Goal: Find specific page/section: Find specific page/section

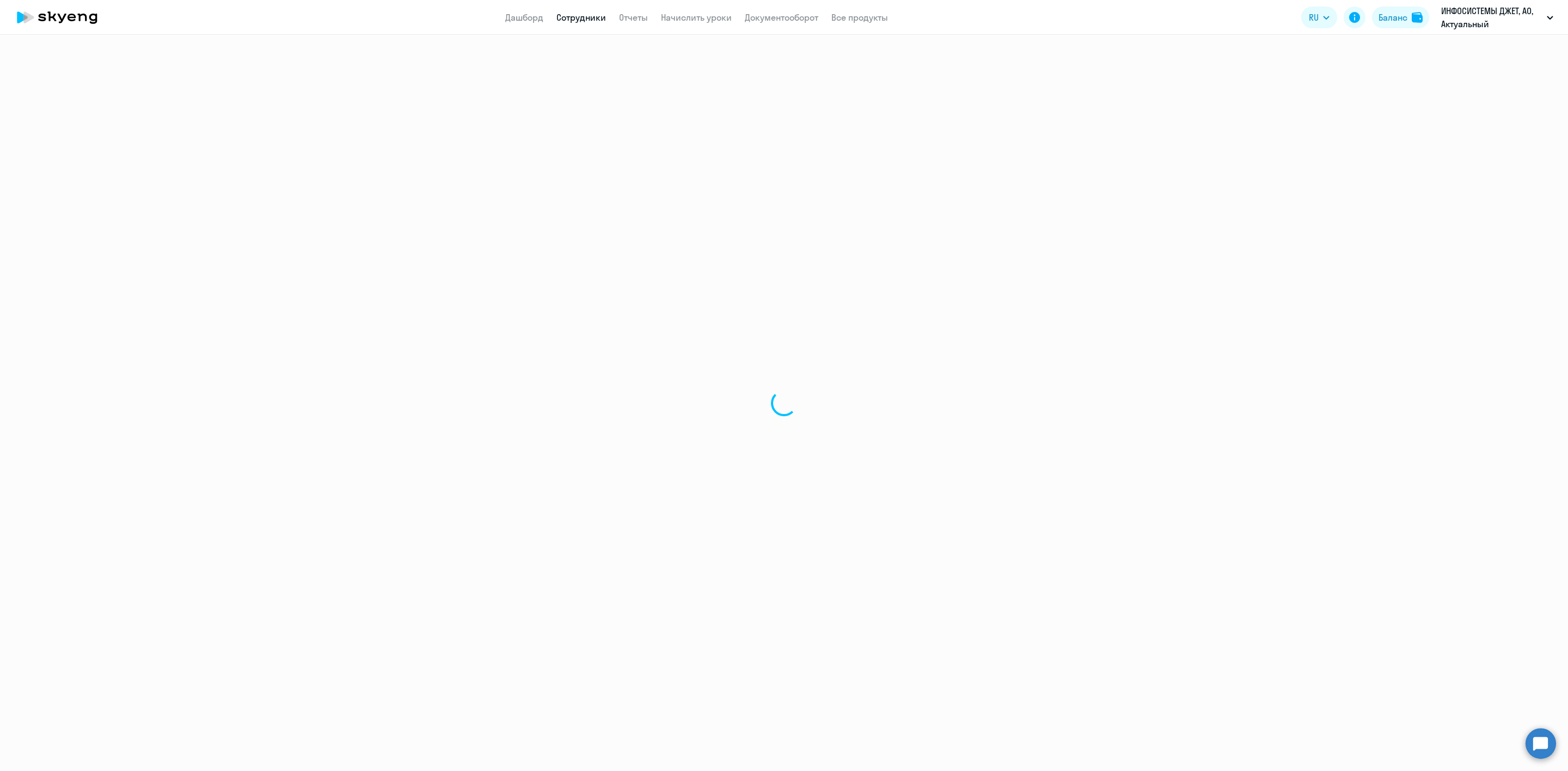
select select "30"
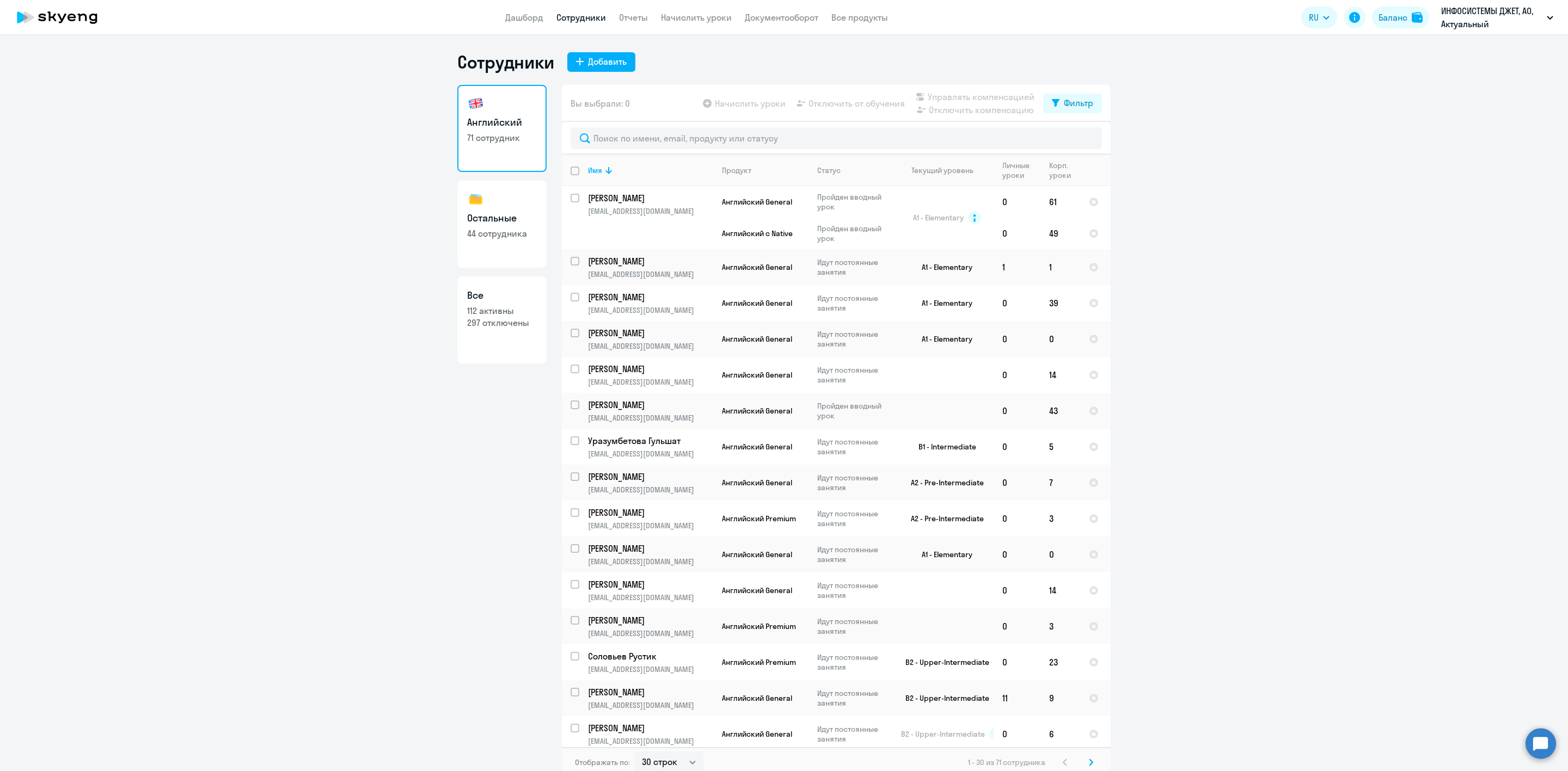
click at [637, 10] on app-header "Дашборд Сотрудники Отчеты Начислить уроки Документооборот Все продукты Дашборд …" at bounding box center [784, 17] width 1568 height 35
click at [637, 11] on app-menu-item-link "Отчеты" at bounding box center [633, 18] width 29 height 13
click at [631, 18] on link "Отчеты" at bounding box center [633, 18] width 29 height 11
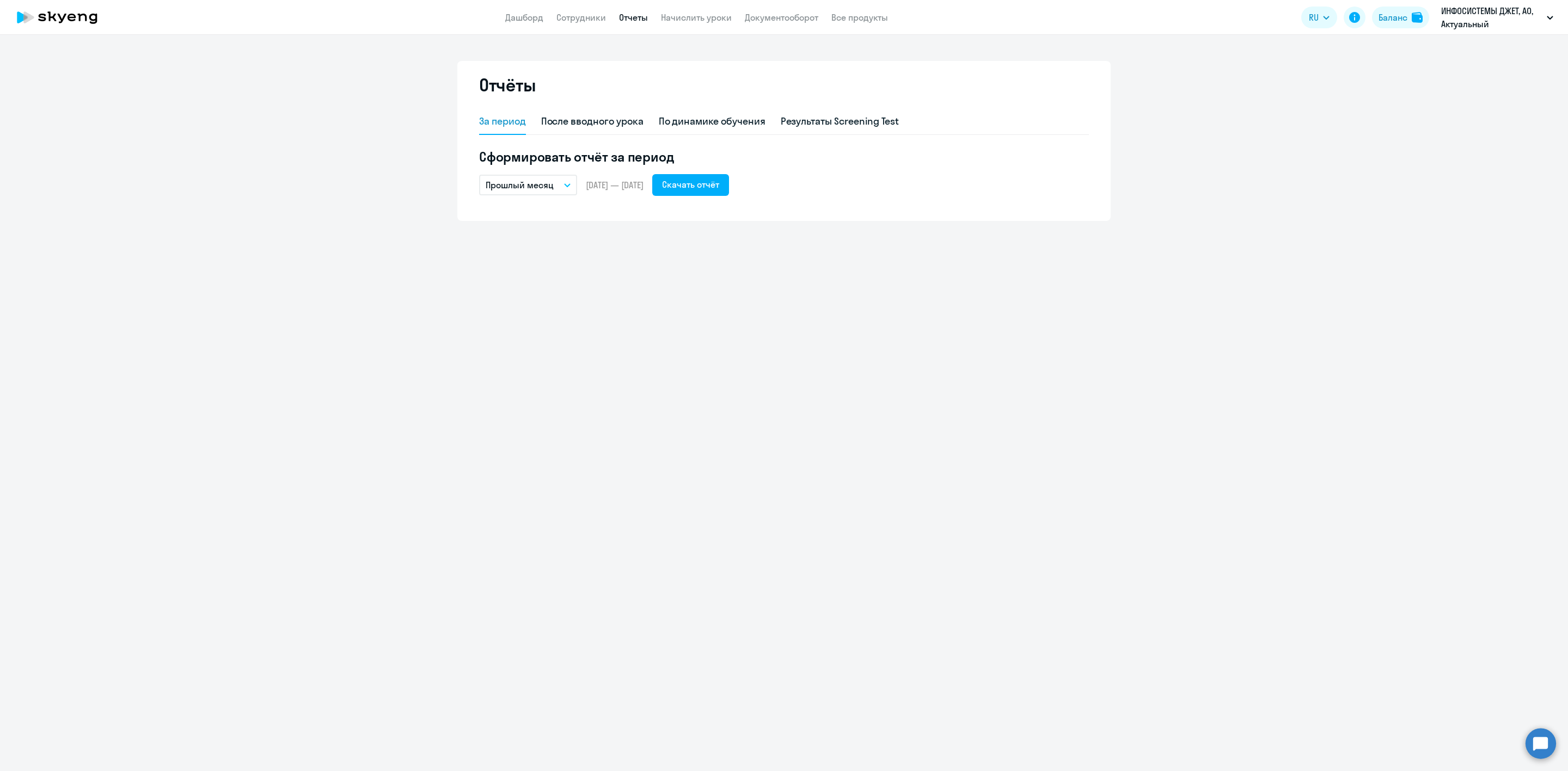
click at [551, 183] on p "Прошлый месяц" at bounding box center [520, 184] width 68 height 13
click at [629, 290] on div "Отчёты За период После вводного урока По динамике обучения Результаты Screening…" at bounding box center [784, 403] width 1568 height 736
click at [575, 13] on link "Сотрудники" at bounding box center [581, 18] width 49 height 11
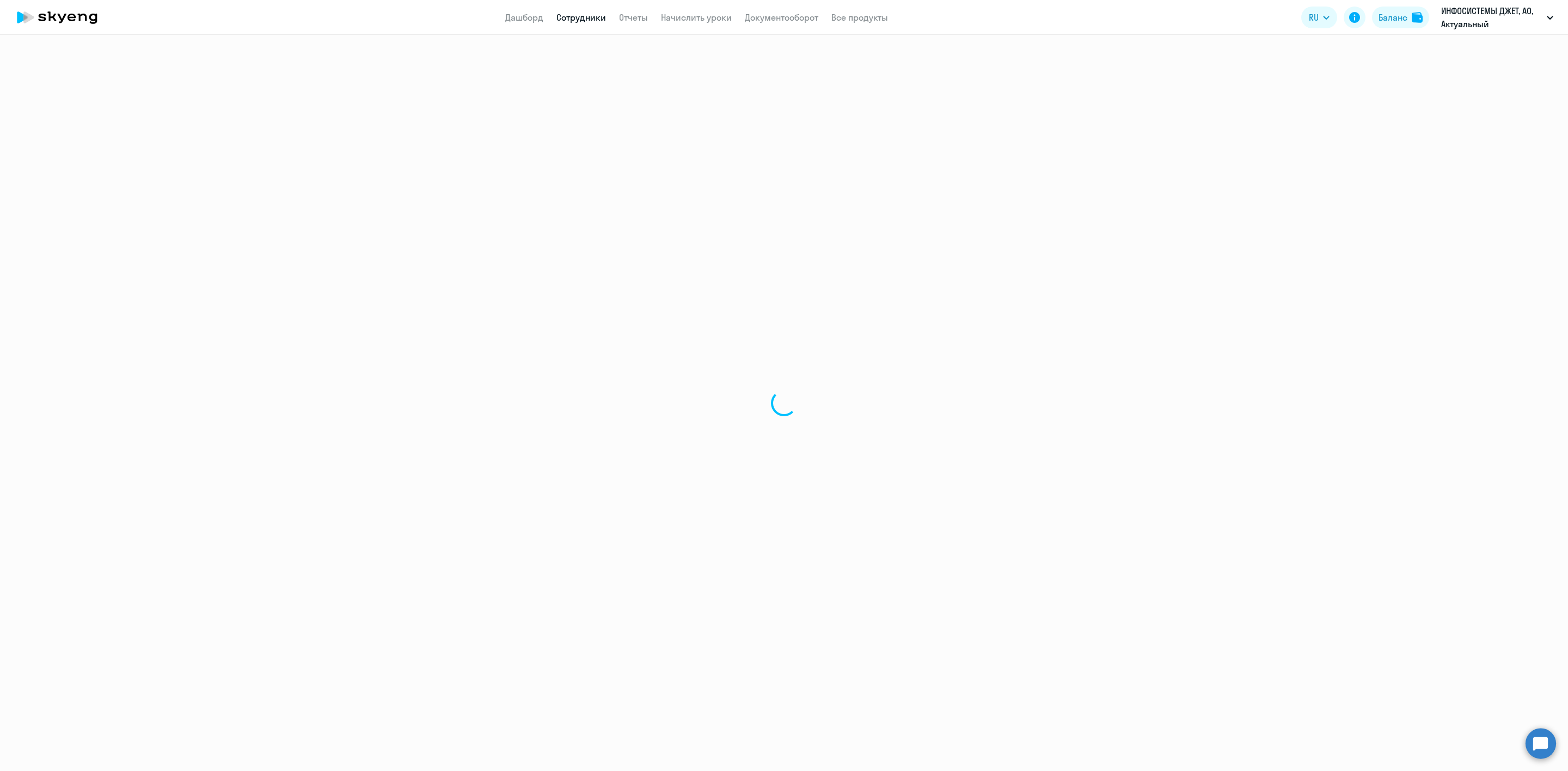
select select "30"
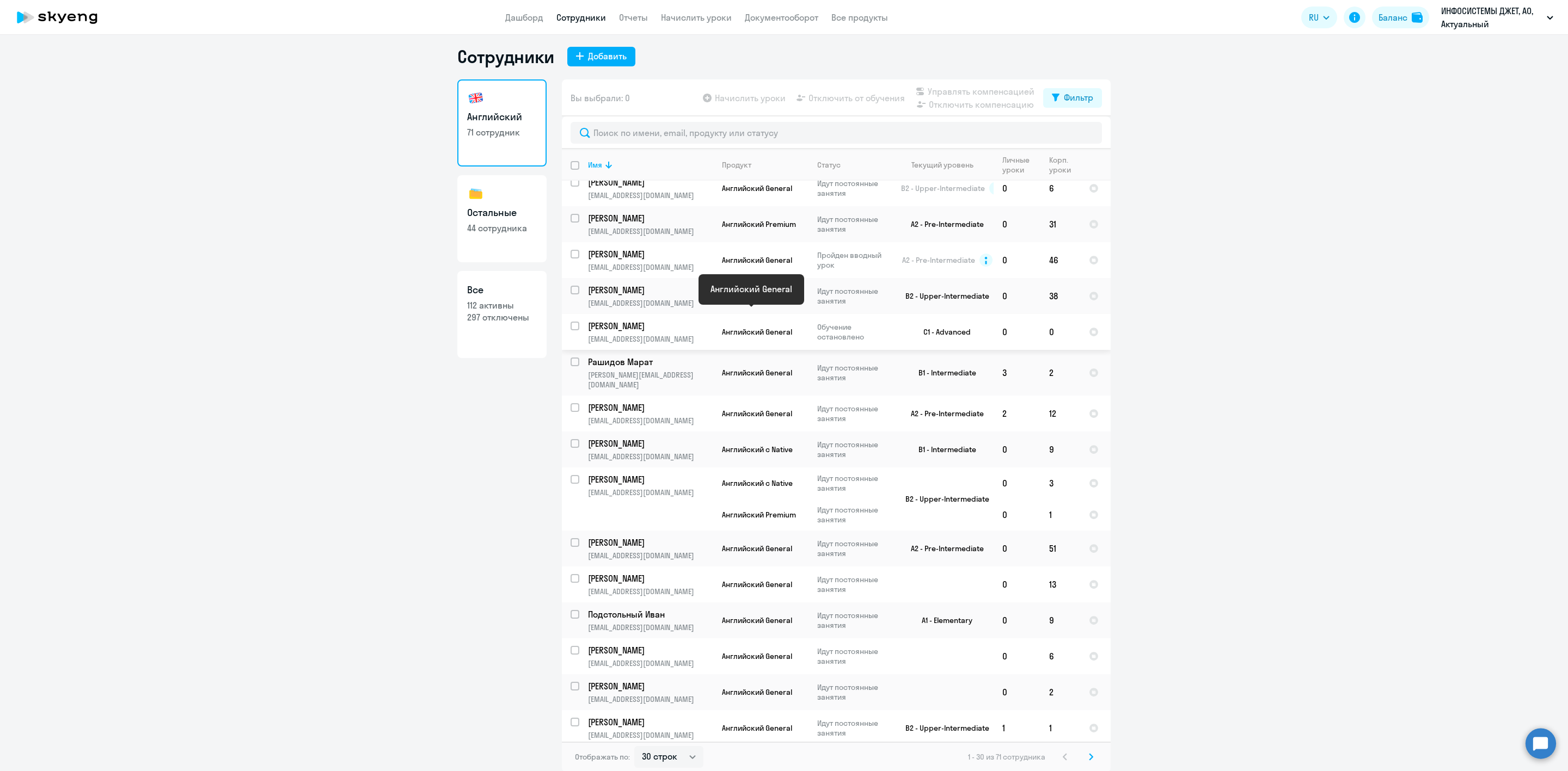
scroll to position [7, 0]
click at [517, 194] on link "Остальные 44 сотрудника" at bounding box center [502, 217] width 89 height 87
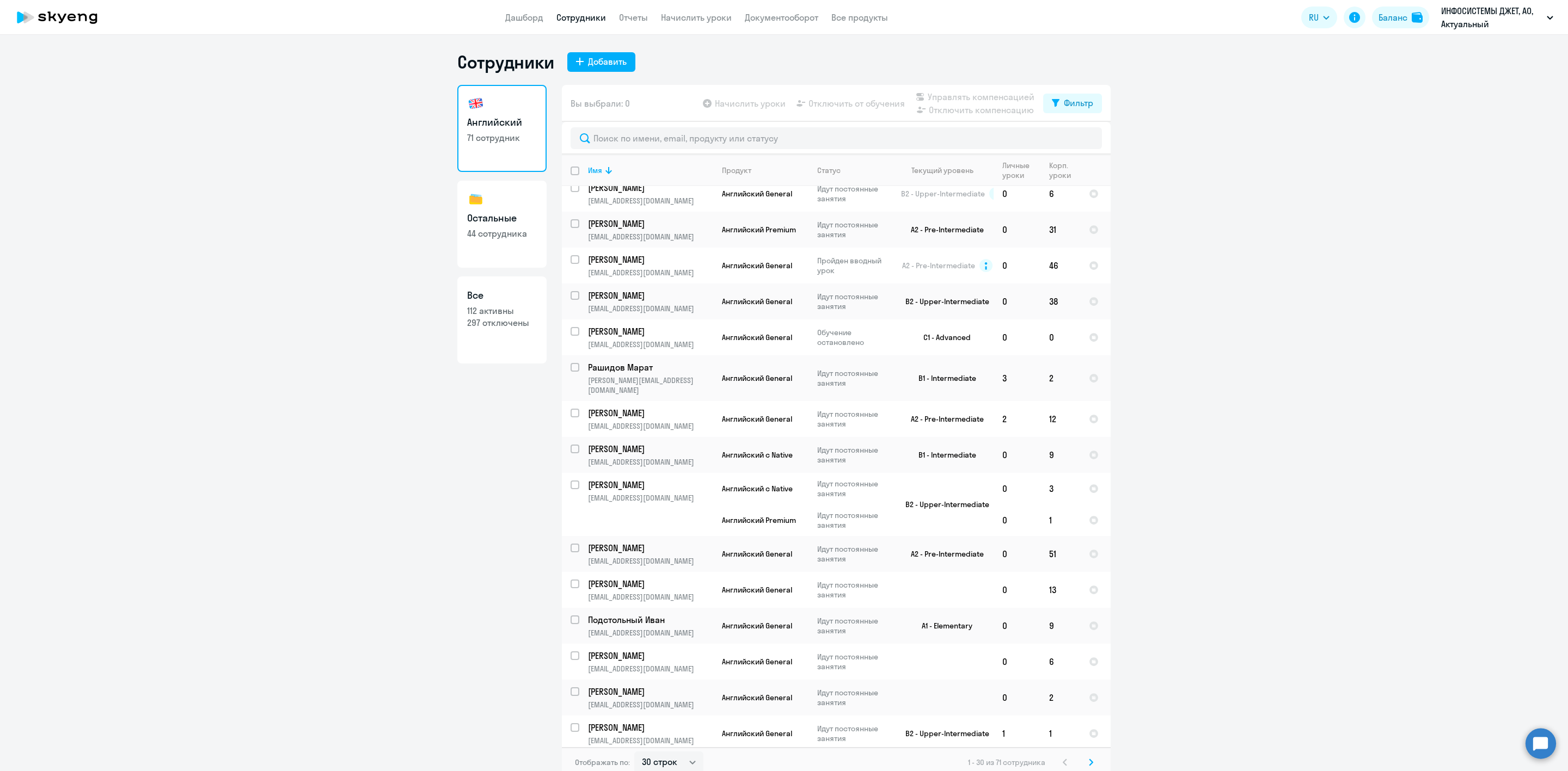
select select "30"
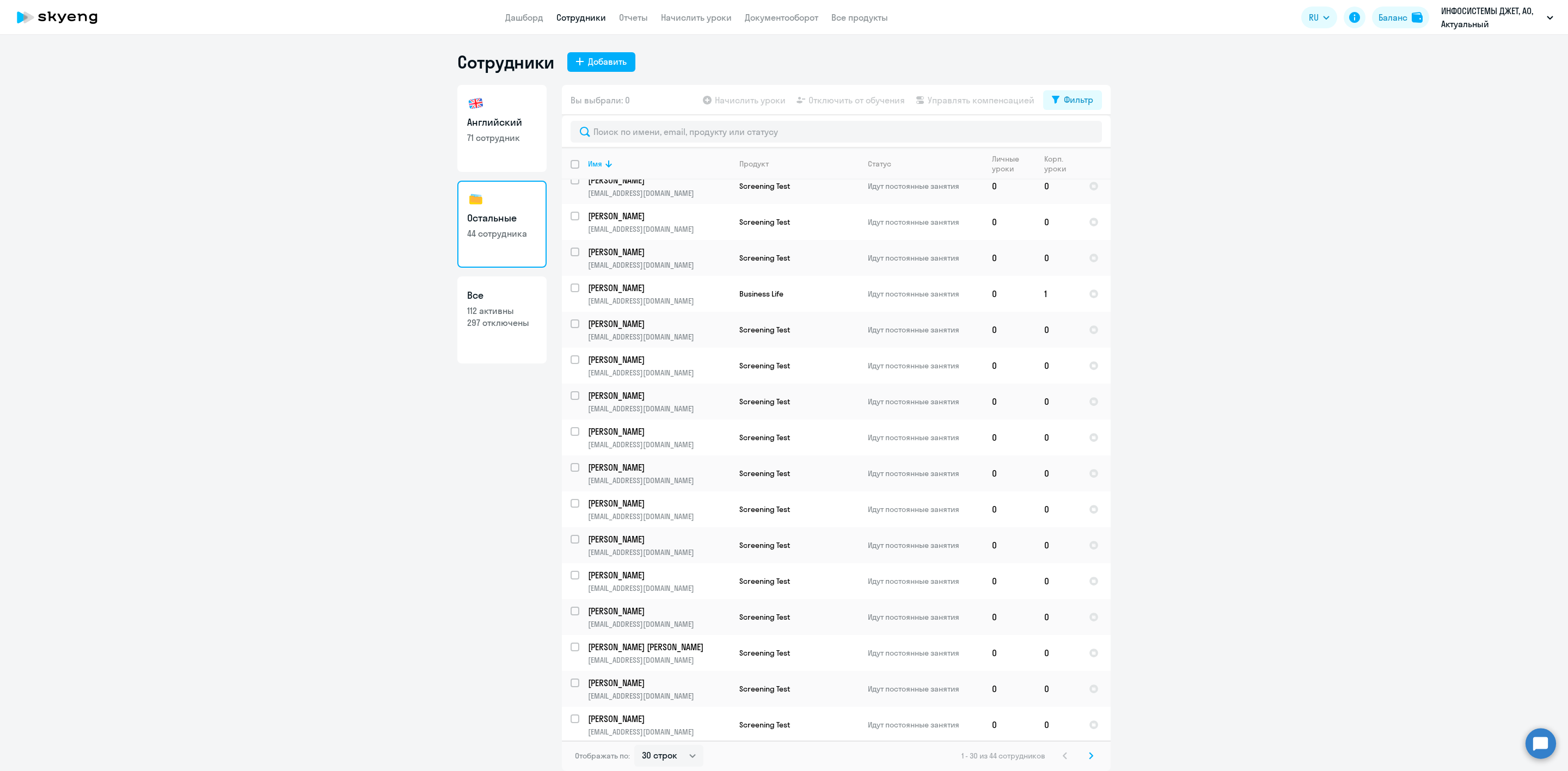
scroll to position [490, 0]
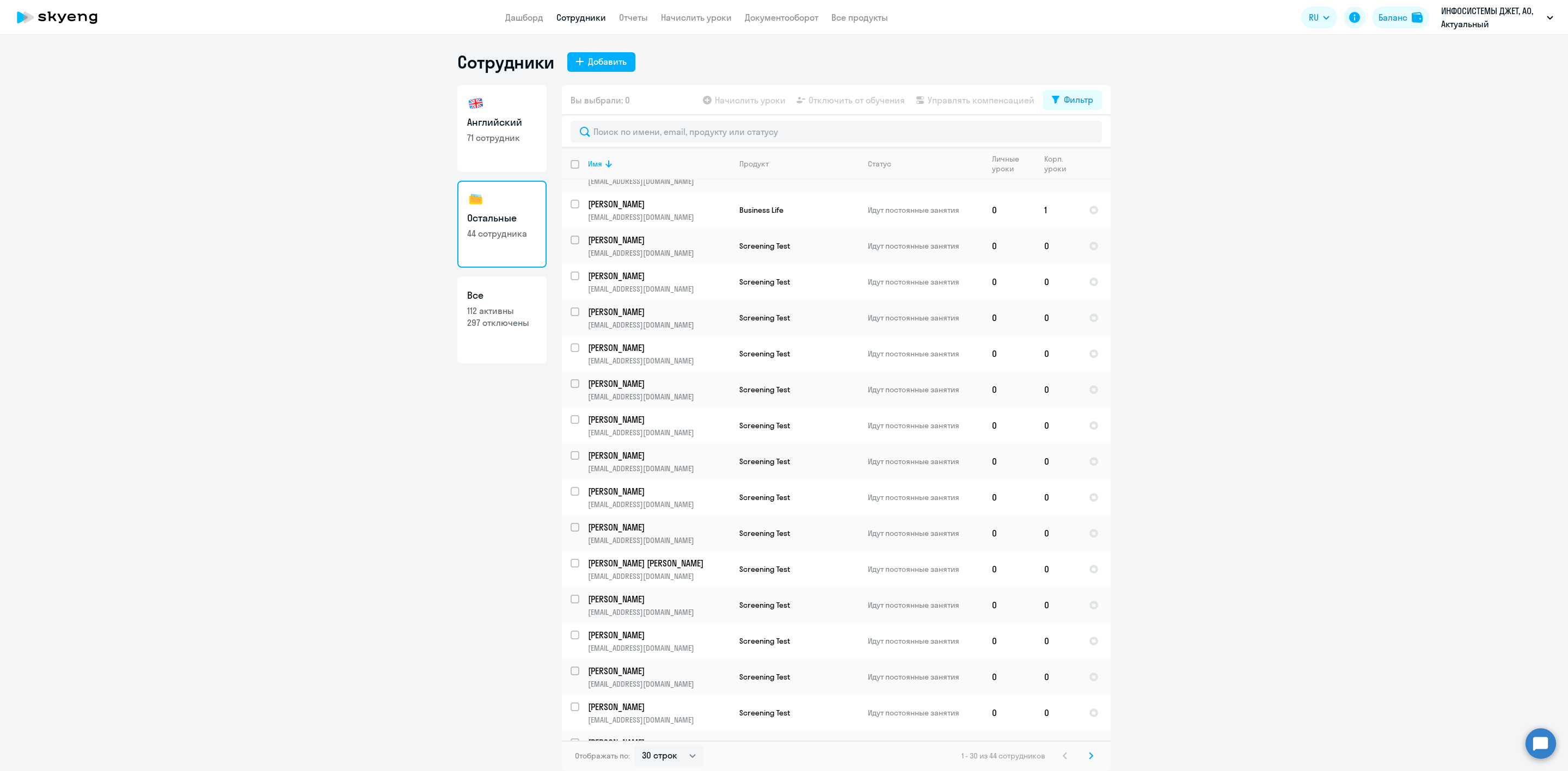
click at [514, 113] on link "Английский 71 сотрудник" at bounding box center [502, 128] width 89 height 87
select select "30"
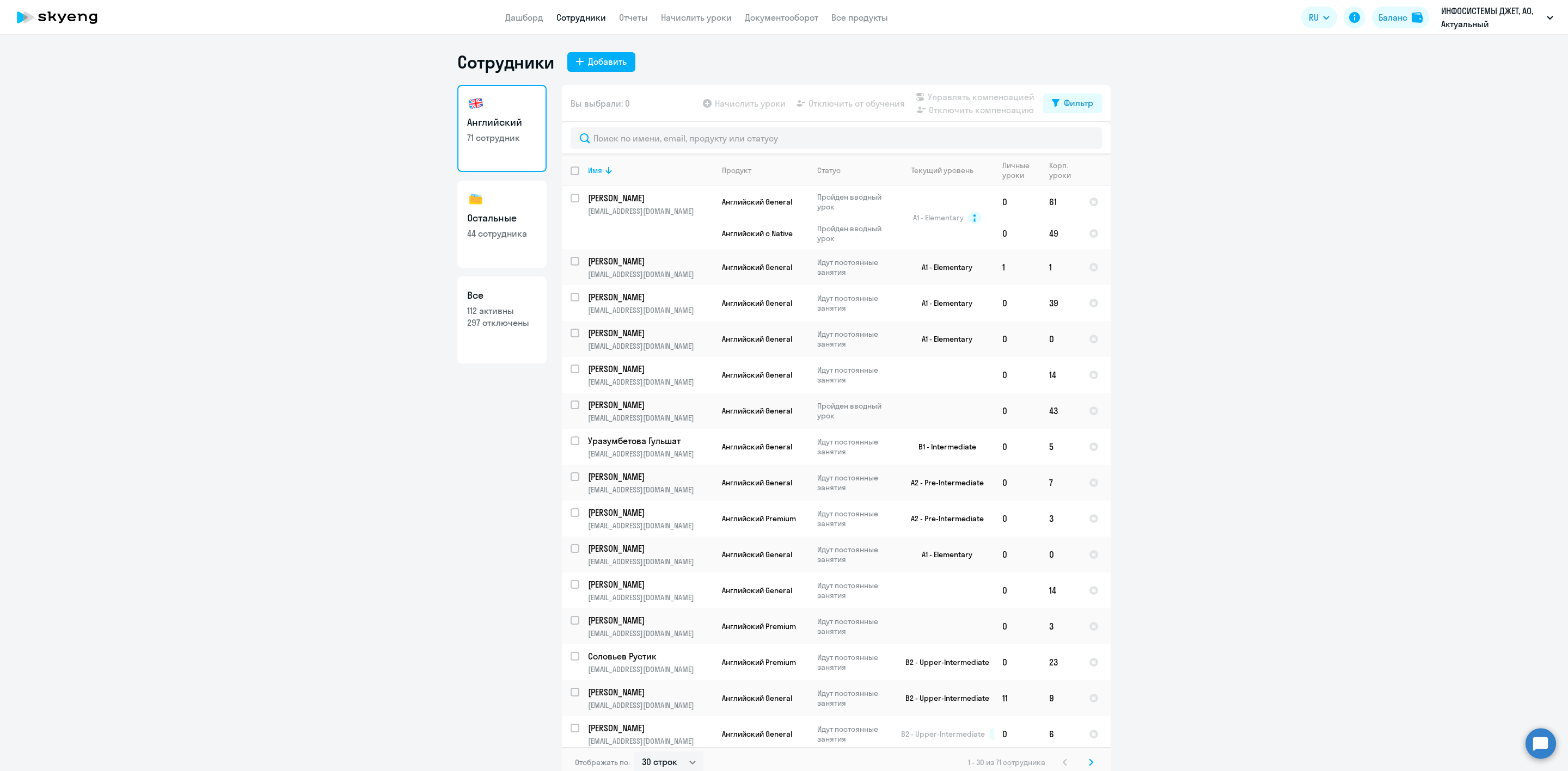
click at [516, 204] on link "Остальные 44 сотрудника" at bounding box center [502, 224] width 89 height 87
select select "30"
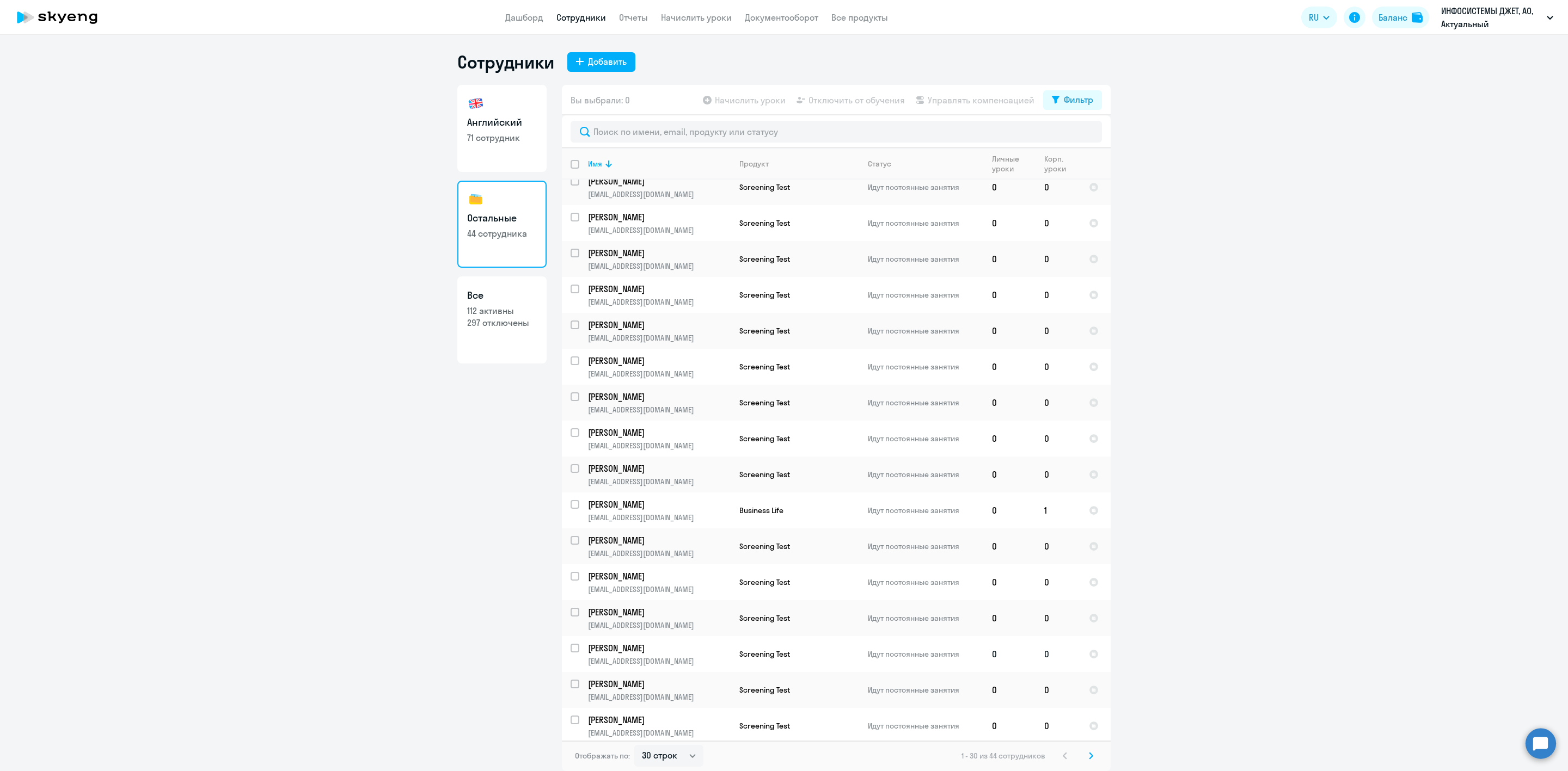
scroll to position [490, 0]
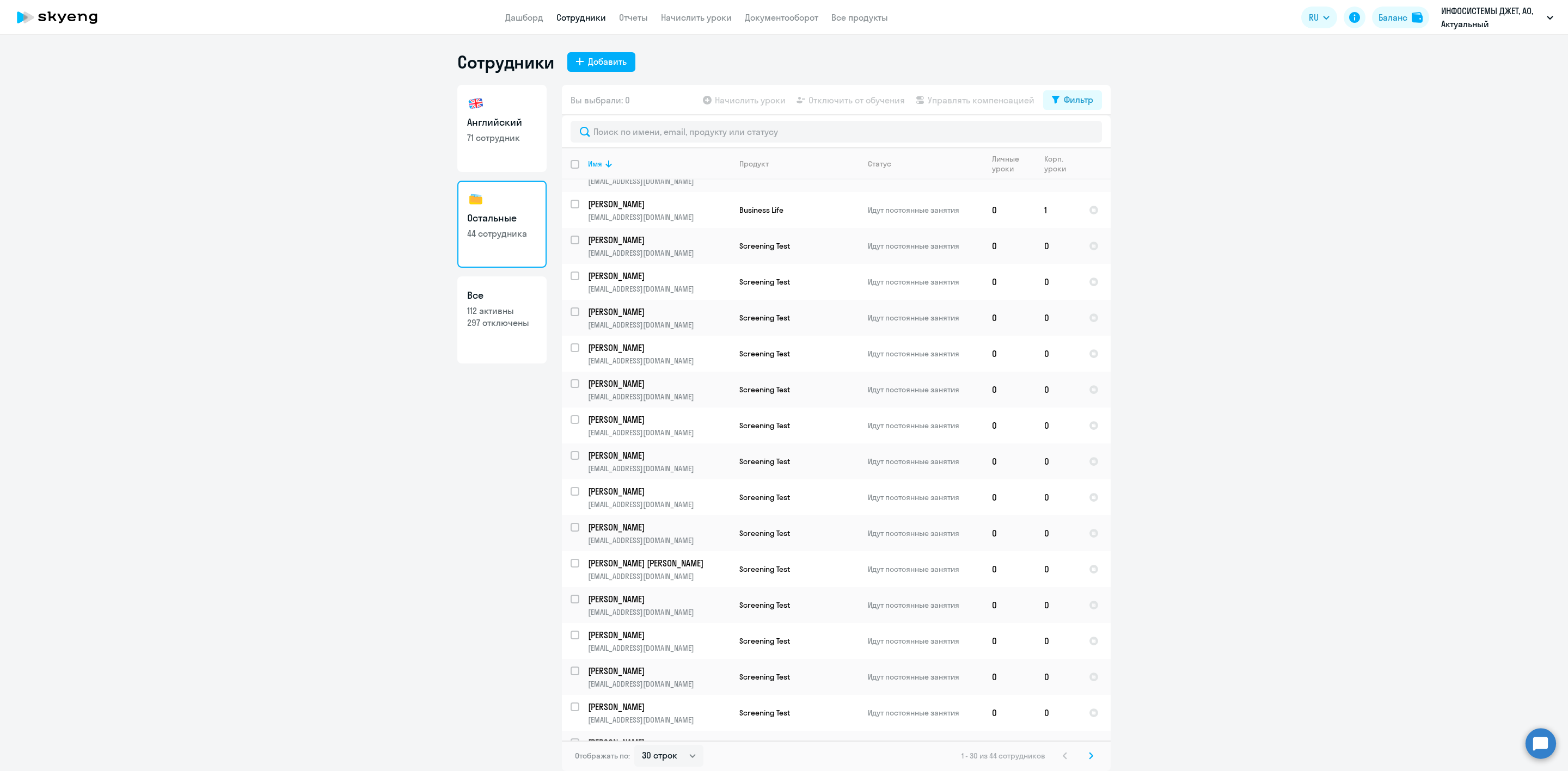
click at [1090, 759] on icon at bounding box center [1091, 756] width 3 height 6
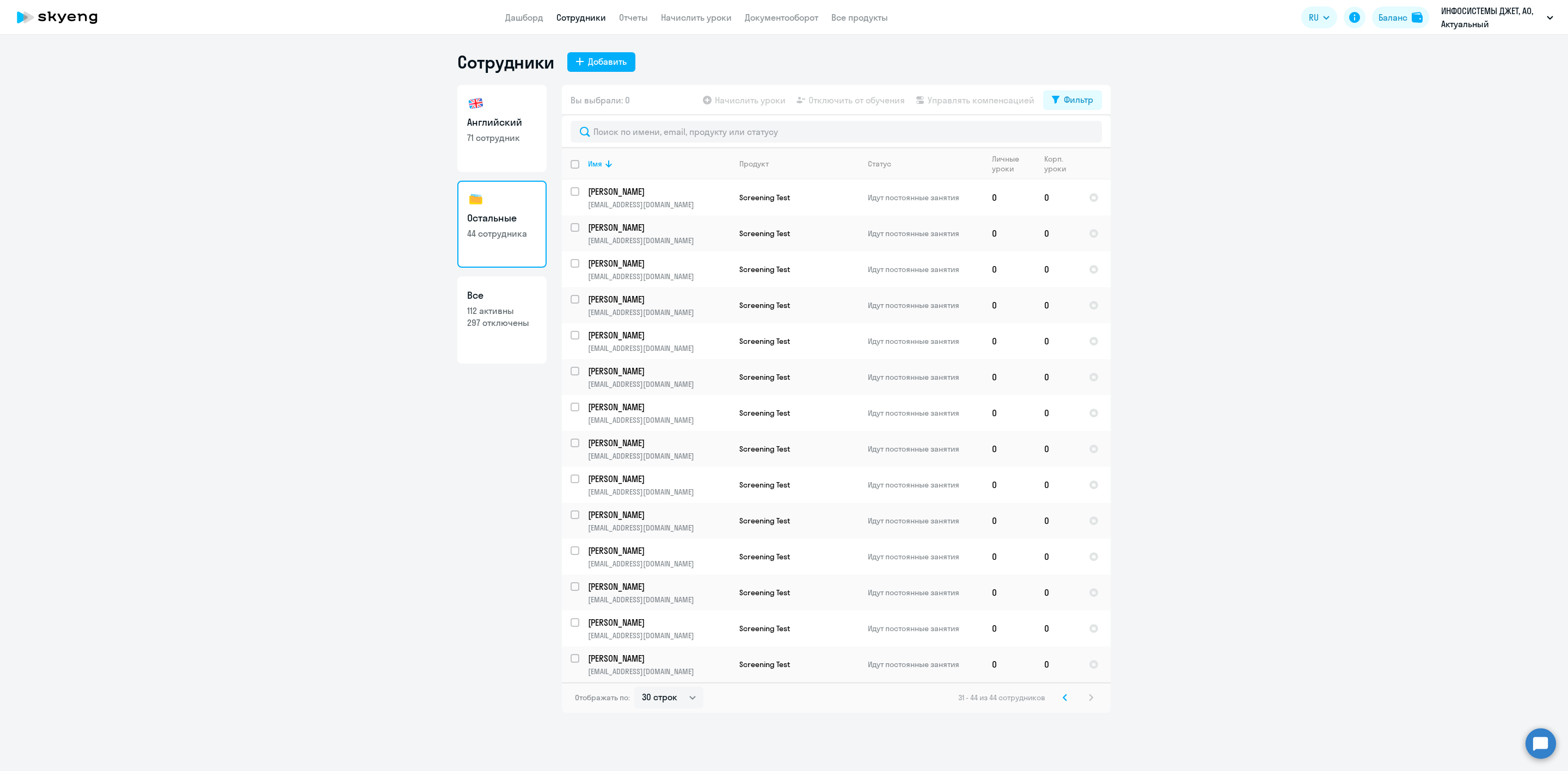
click at [1064, 694] on icon at bounding box center [1065, 697] width 4 height 8
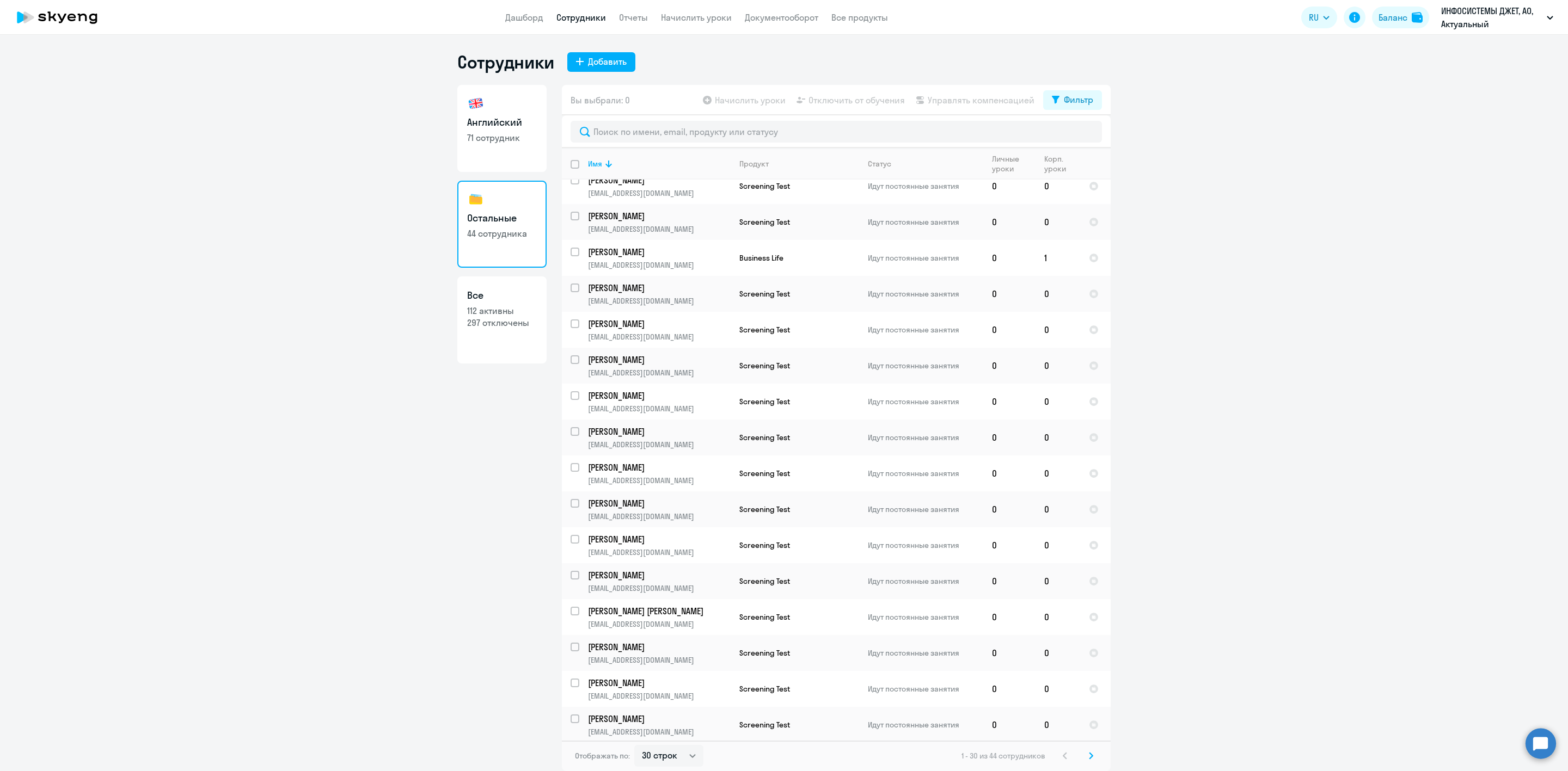
scroll to position [490, 0]
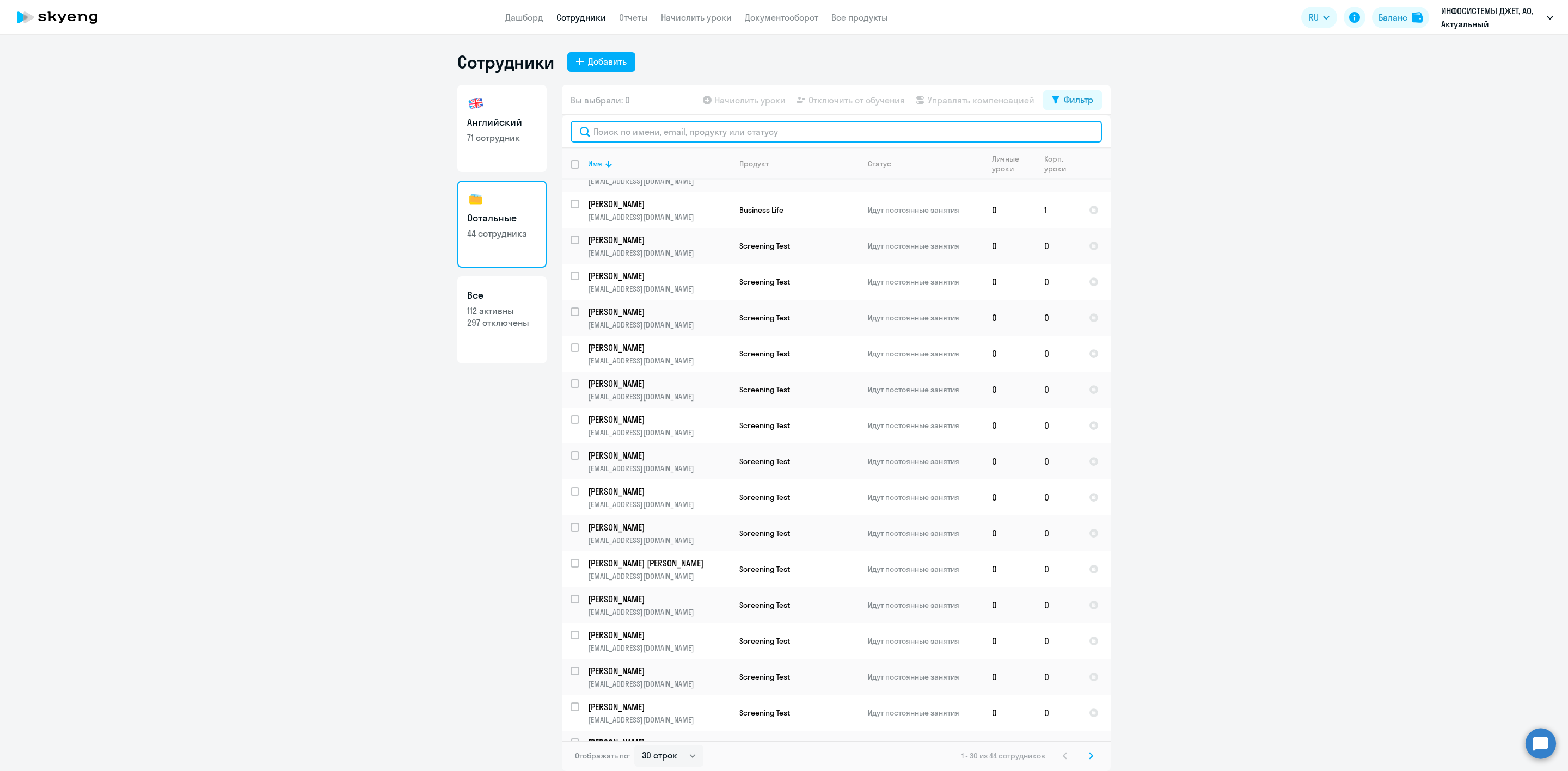
click at [621, 142] on input "text" at bounding box center [836, 132] width 531 height 22
click at [487, 129] on link "Английский 71 сотрудник" at bounding box center [502, 128] width 89 height 87
select select "30"
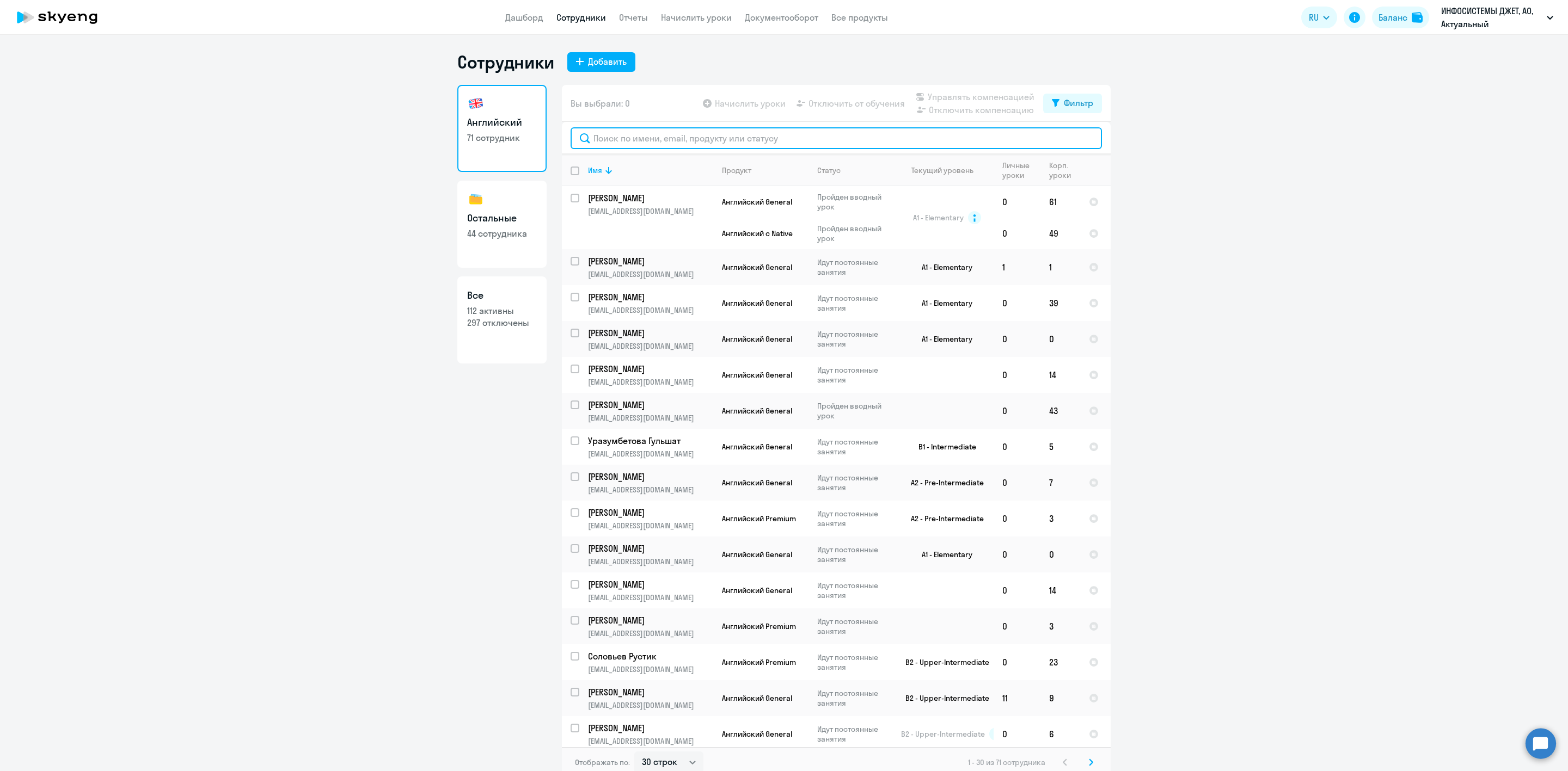
click at [606, 136] on input "text" at bounding box center [836, 138] width 531 height 22
paste input "[PERSON_NAME]"
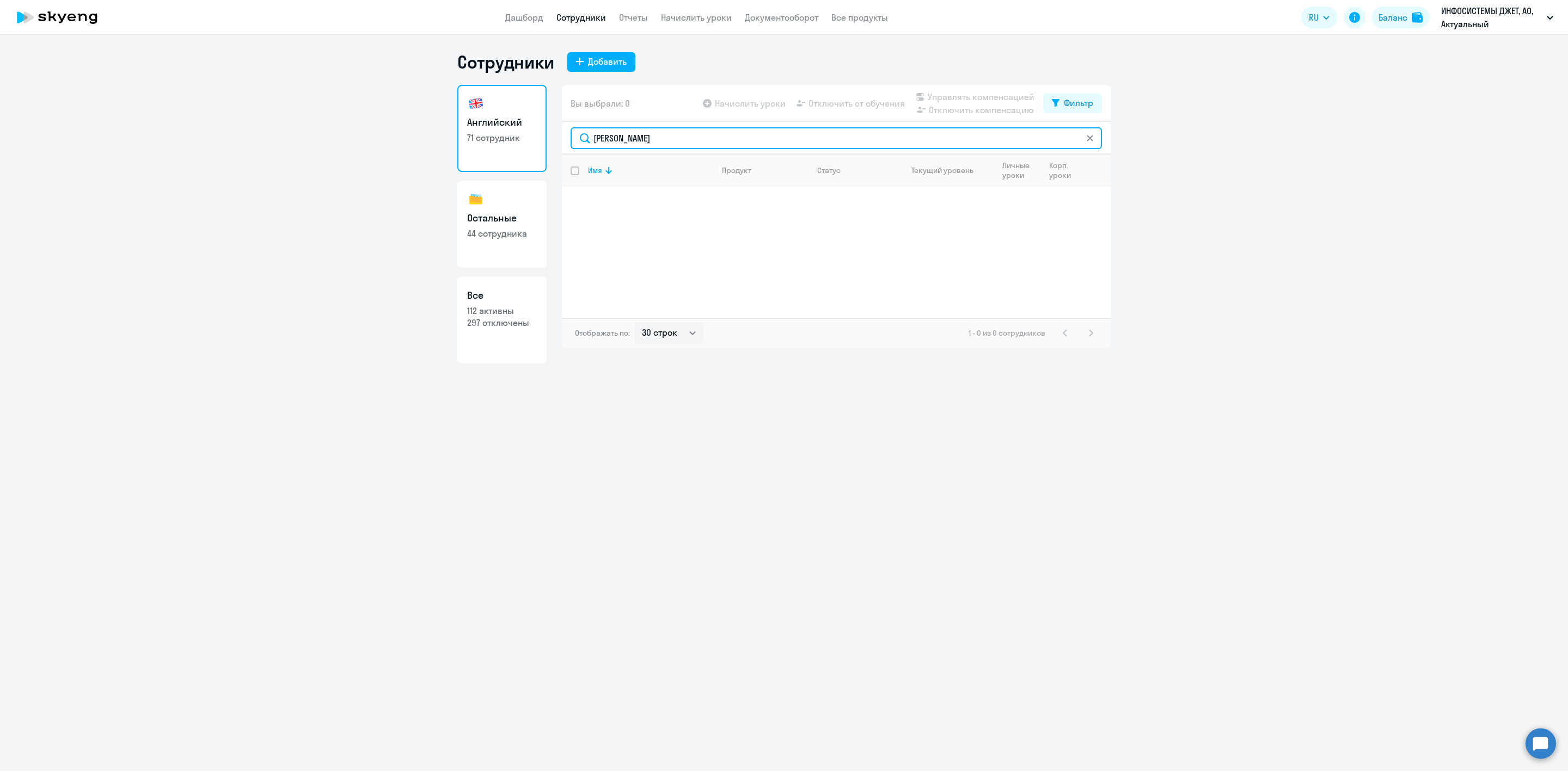
drag, startPoint x: 671, startPoint y: 136, endPoint x: 617, endPoint y: 139, distance: 54.1
click at [617, 139] on input "[PERSON_NAME]" at bounding box center [836, 138] width 531 height 22
type input "Руфия"
